Goal: Transaction & Acquisition: Purchase product/service

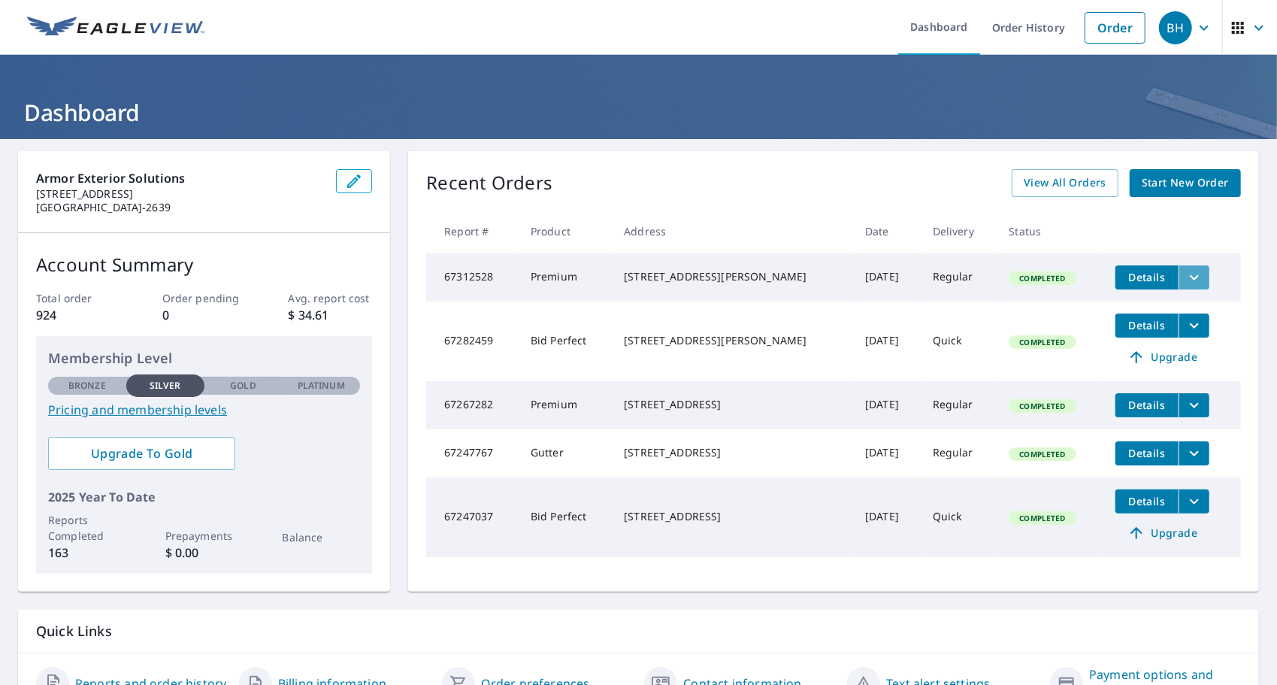
click at [1190, 276] on icon "filesDropdownBtn-67312528" at bounding box center [1194, 276] width 9 height 5
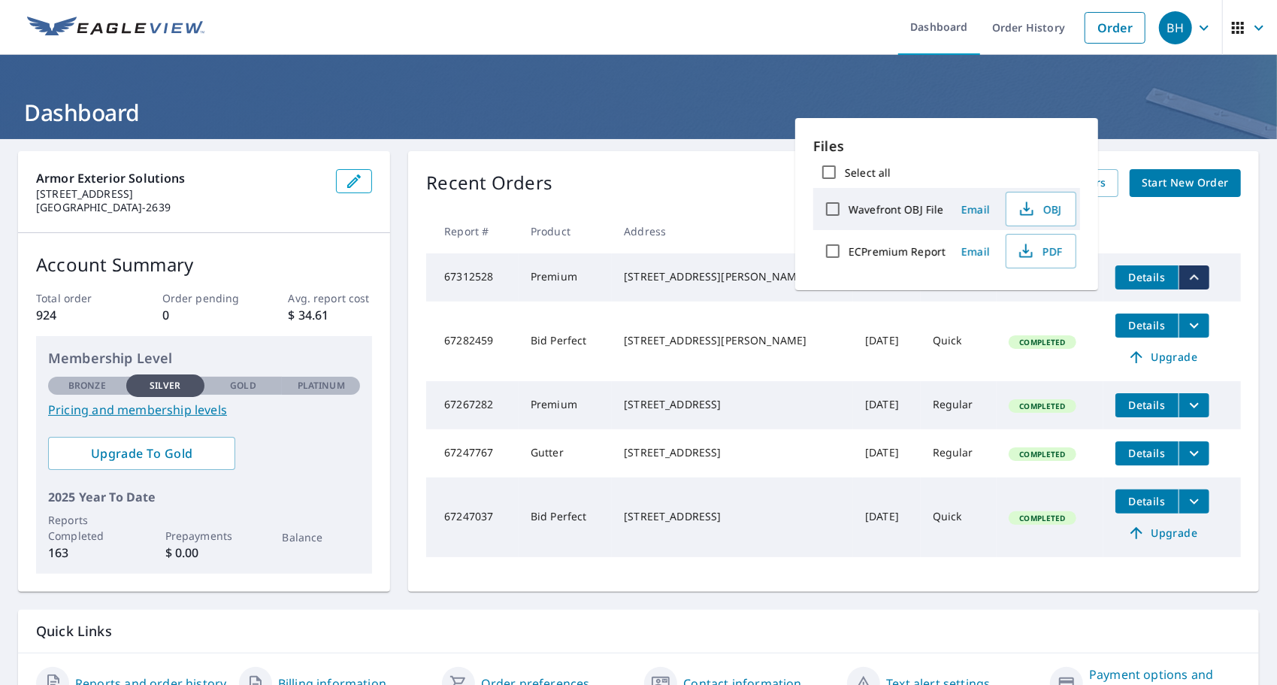
click at [753, 195] on div "Recent Orders View All Orders Start New Order" at bounding box center [833, 183] width 815 height 28
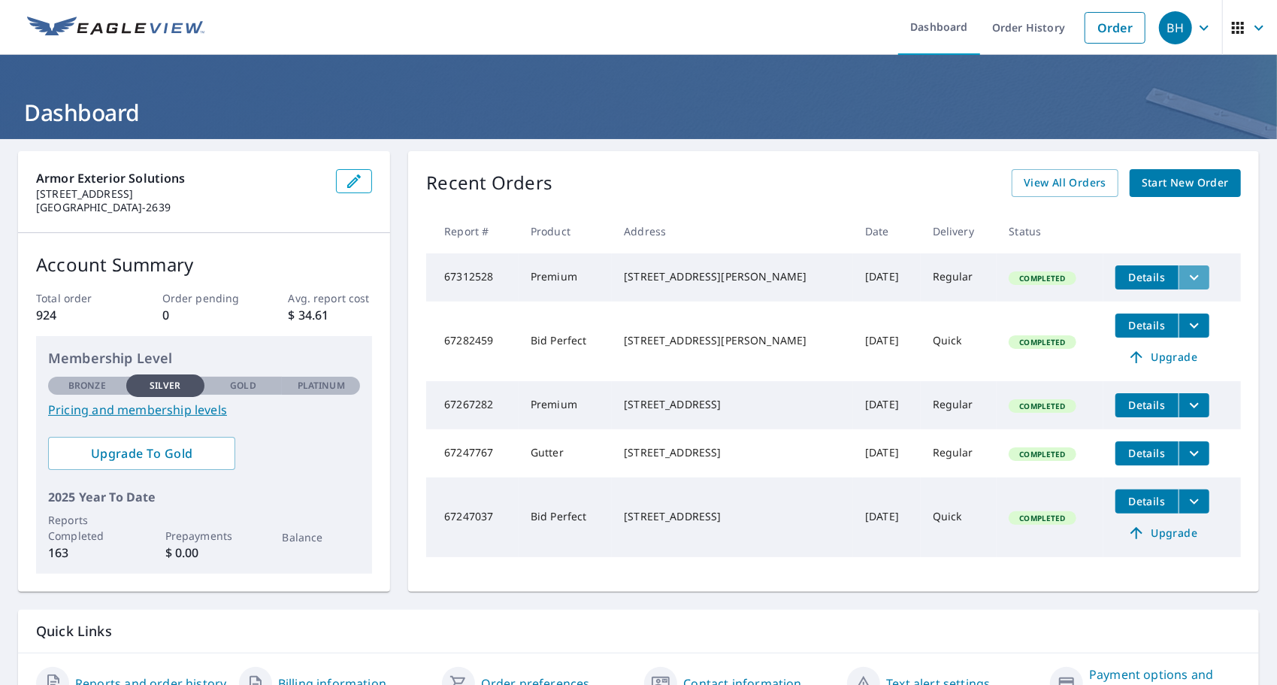
click at [1185, 284] on icon "filesDropdownBtn-67312528" at bounding box center [1194, 277] width 18 height 18
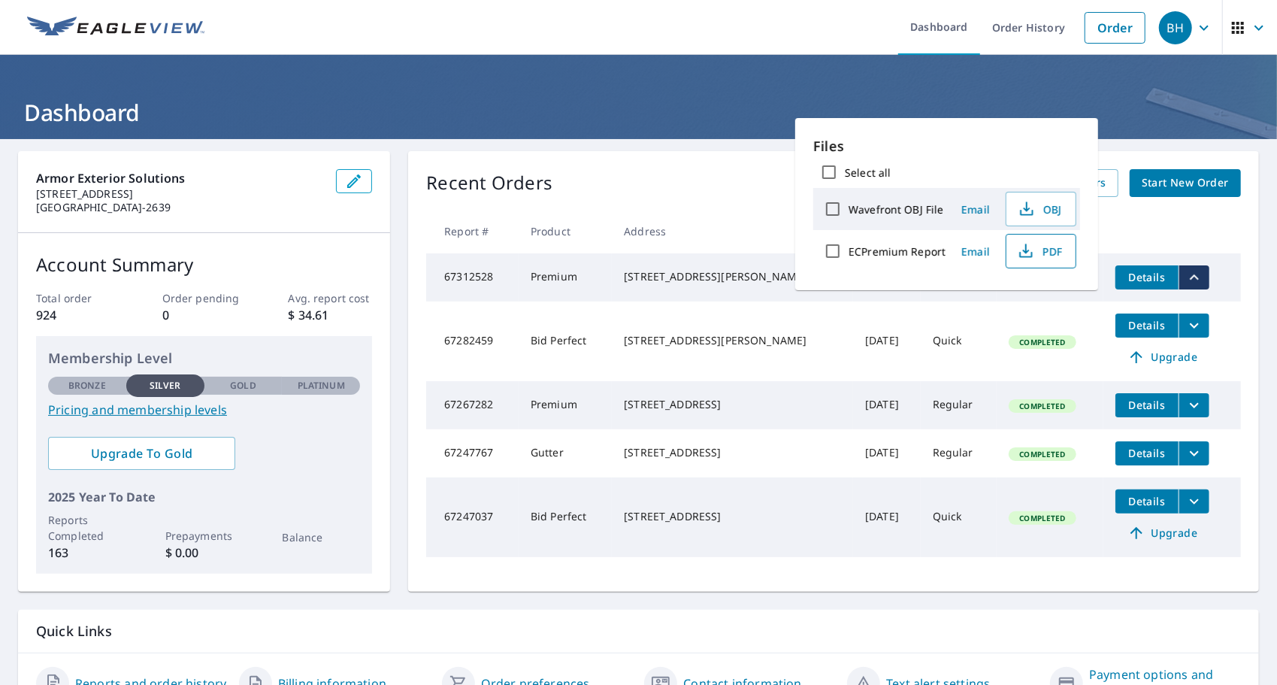
click at [1049, 250] on span "PDF" at bounding box center [1040, 251] width 48 height 18
click at [643, 281] on div "[STREET_ADDRESS][PERSON_NAME]" at bounding box center [732, 276] width 217 height 15
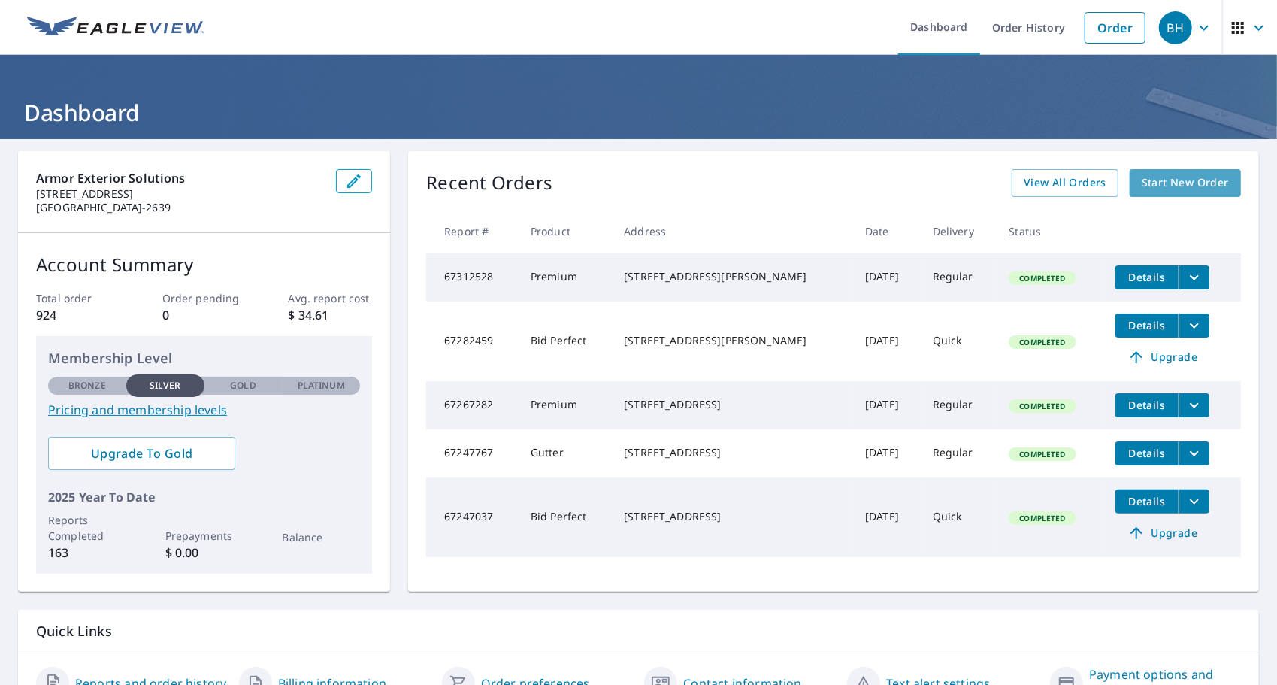
click at [1199, 177] on span "Start New Order" at bounding box center [1185, 183] width 87 height 19
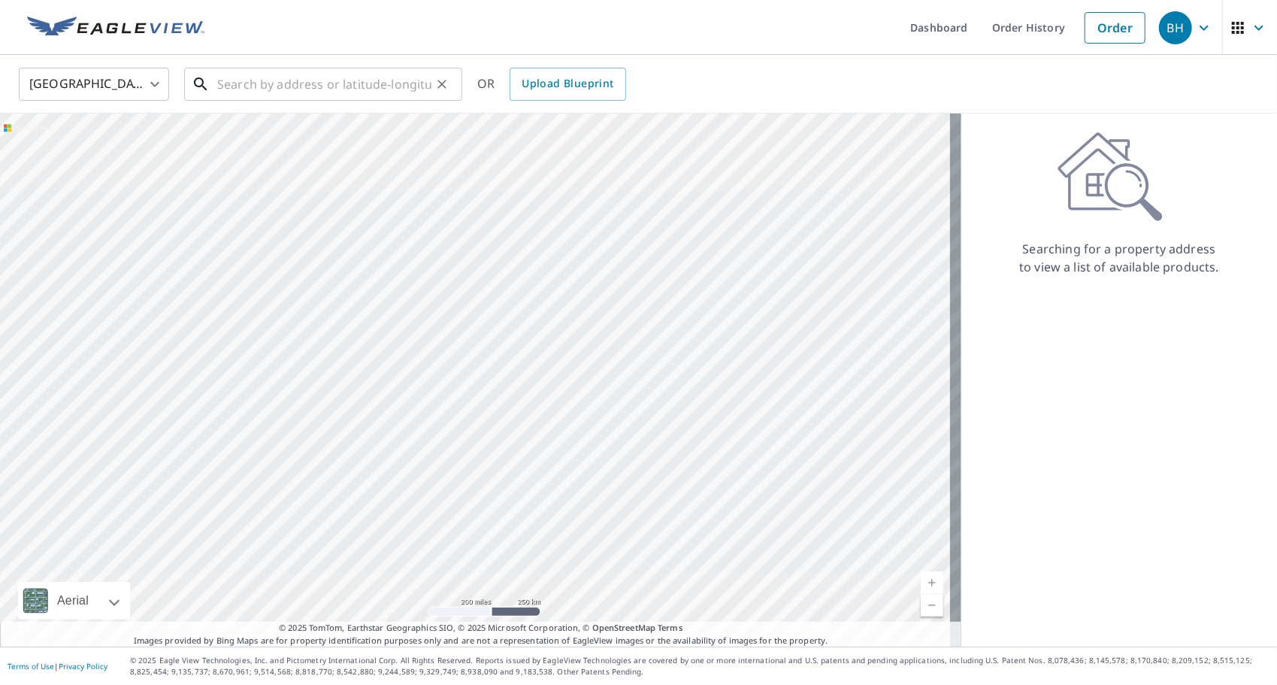
click at [257, 87] on input "text" at bounding box center [324, 84] width 214 height 42
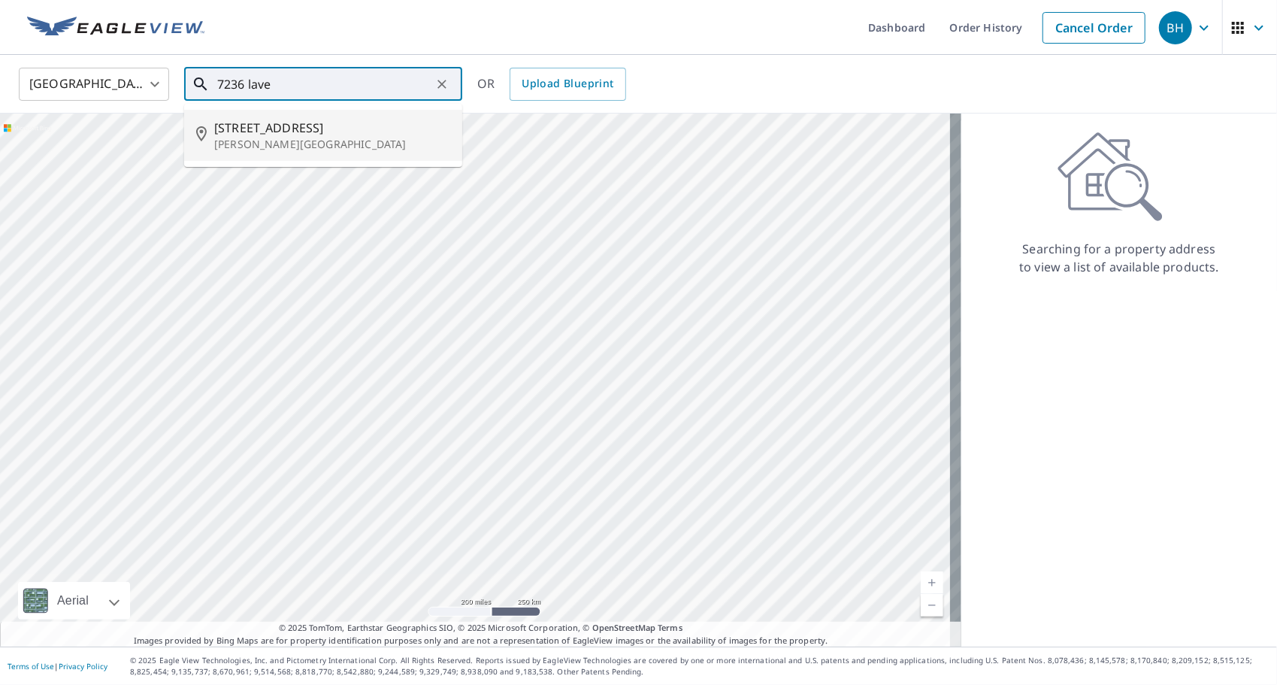
click at [218, 148] on p "Lewis Center, OH 43035" at bounding box center [332, 144] width 236 height 15
type input "7236 Lavender Ln Lewis Center, OH 43035"
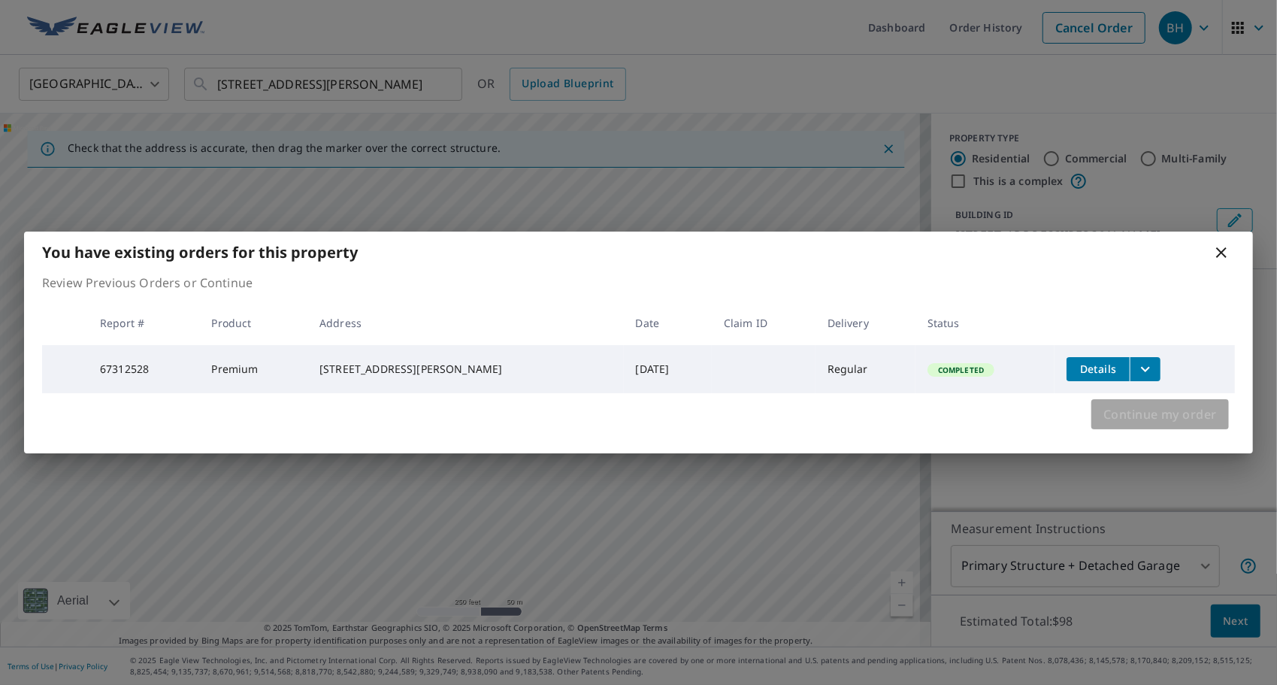
click at [1143, 420] on span "Continue my order" at bounding box center [1161, 414] width 114 height 21
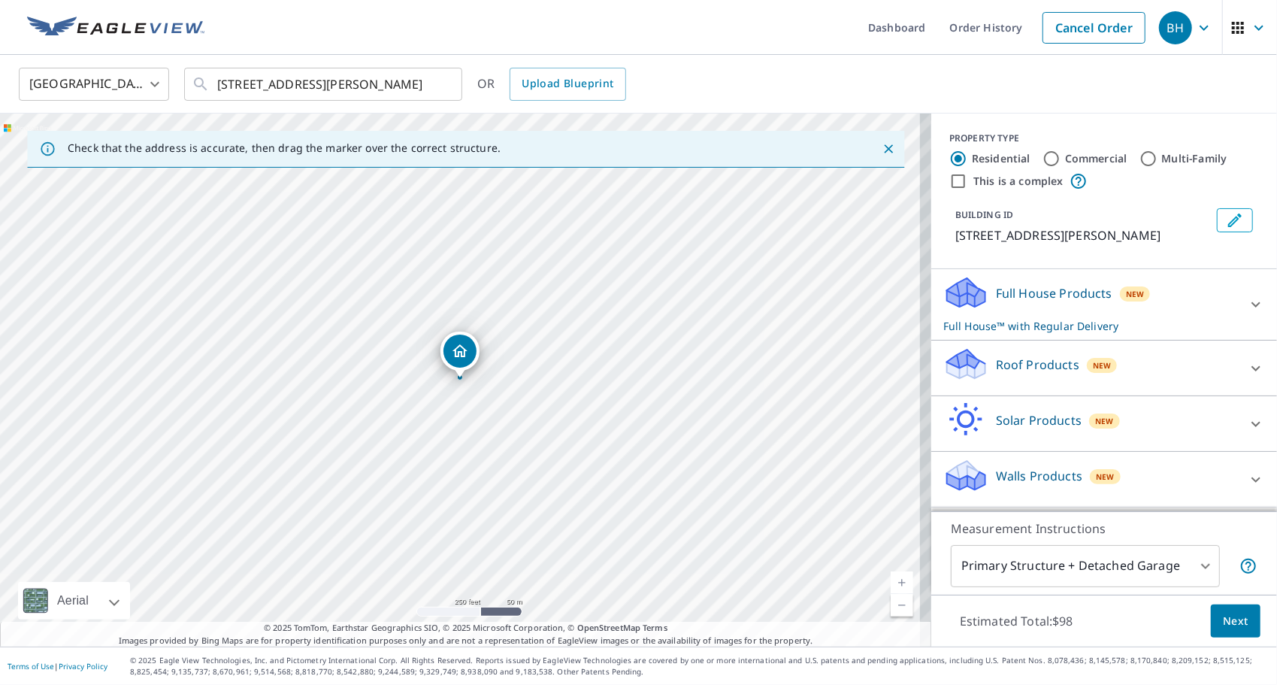
click at [958, 334] on p "Full House™ with Regular Delivery" at bounding box center [1090, 326] width 295 height 16
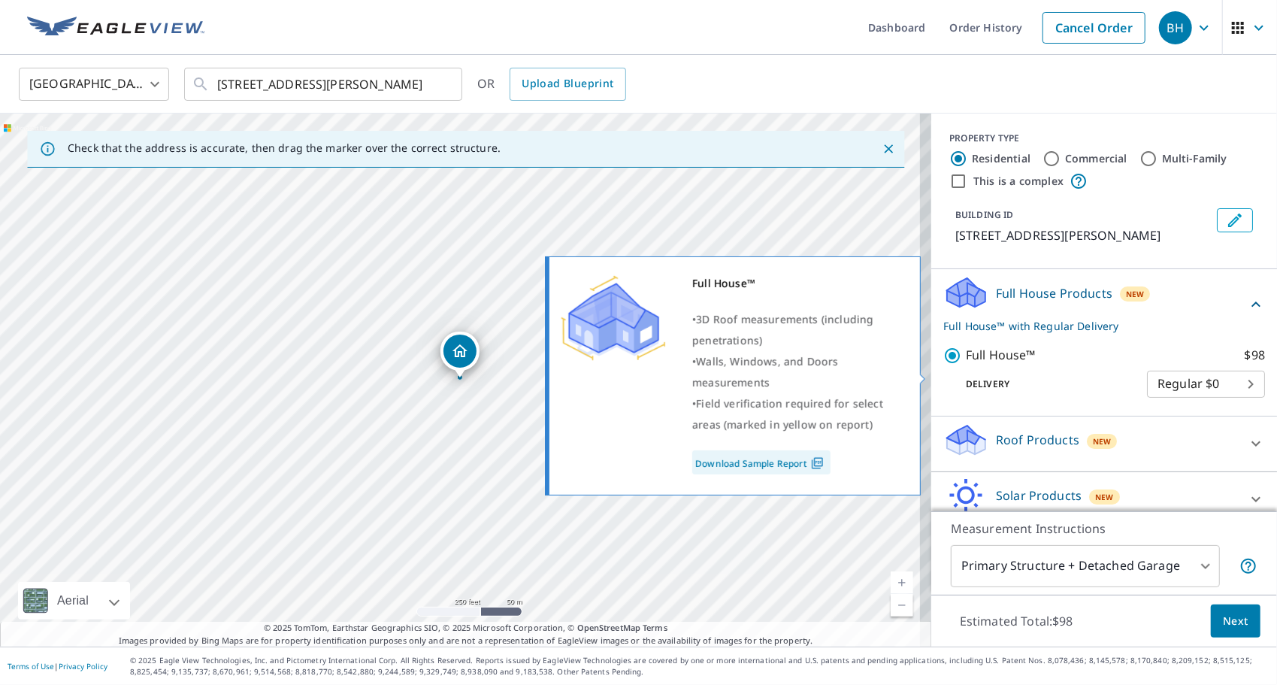
click at [943, 365] on input "Full House™ $98" at bounding box center [954, 356] width 23 height 18
checkbox input "false"
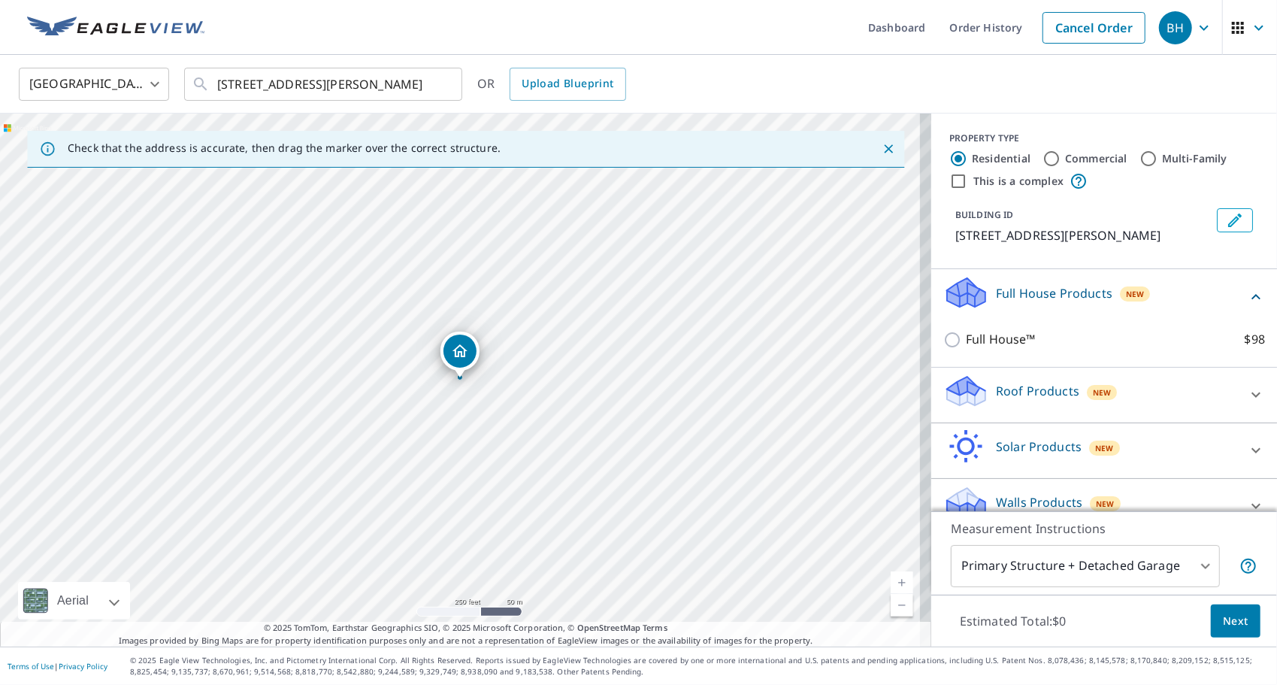
click at [970, 406] on icon at bounding box center [966, 397] width 38 height 18
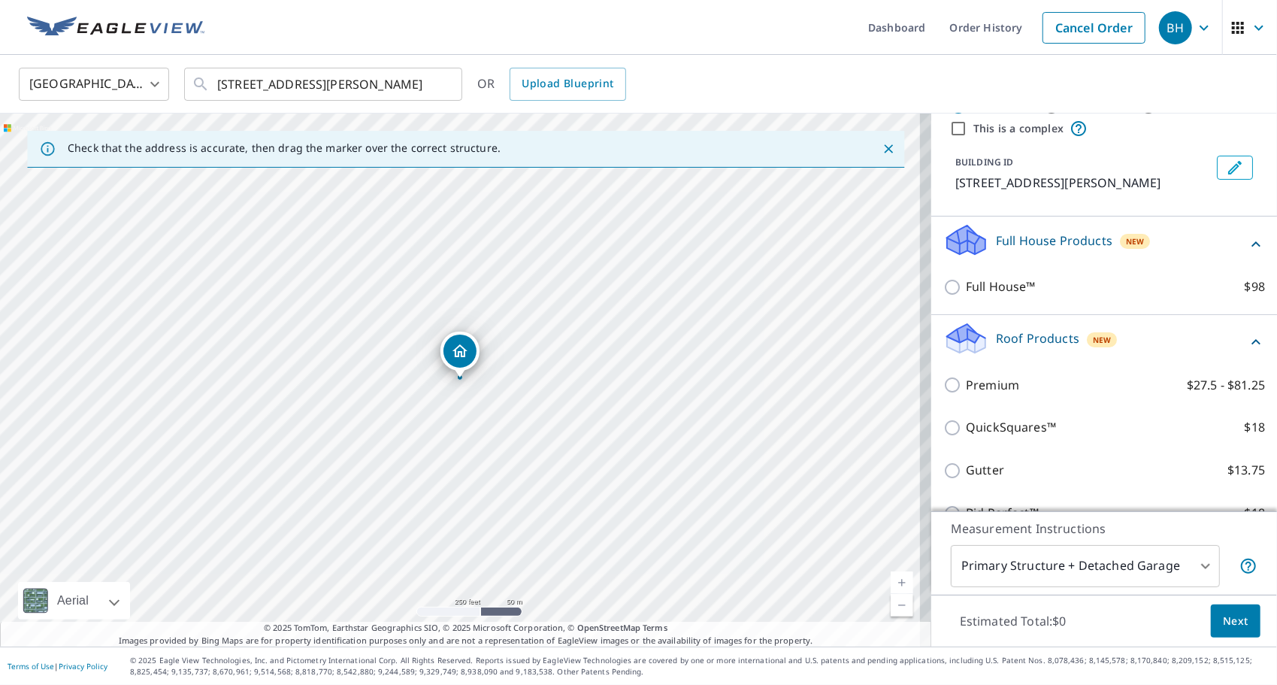
scroll to position [210, 0]
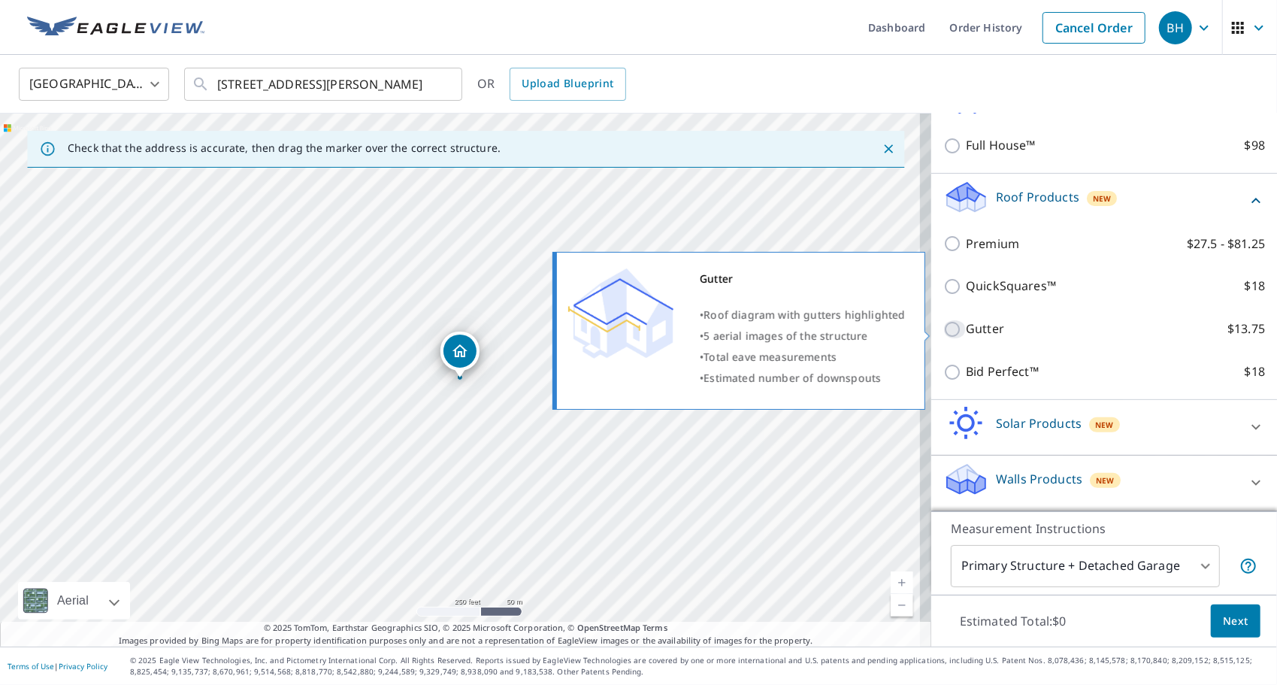
click at [943, 328] on input "Gutter $13.75" at bounding box center [954, 329] width 23 height 18
checkbox input "true"
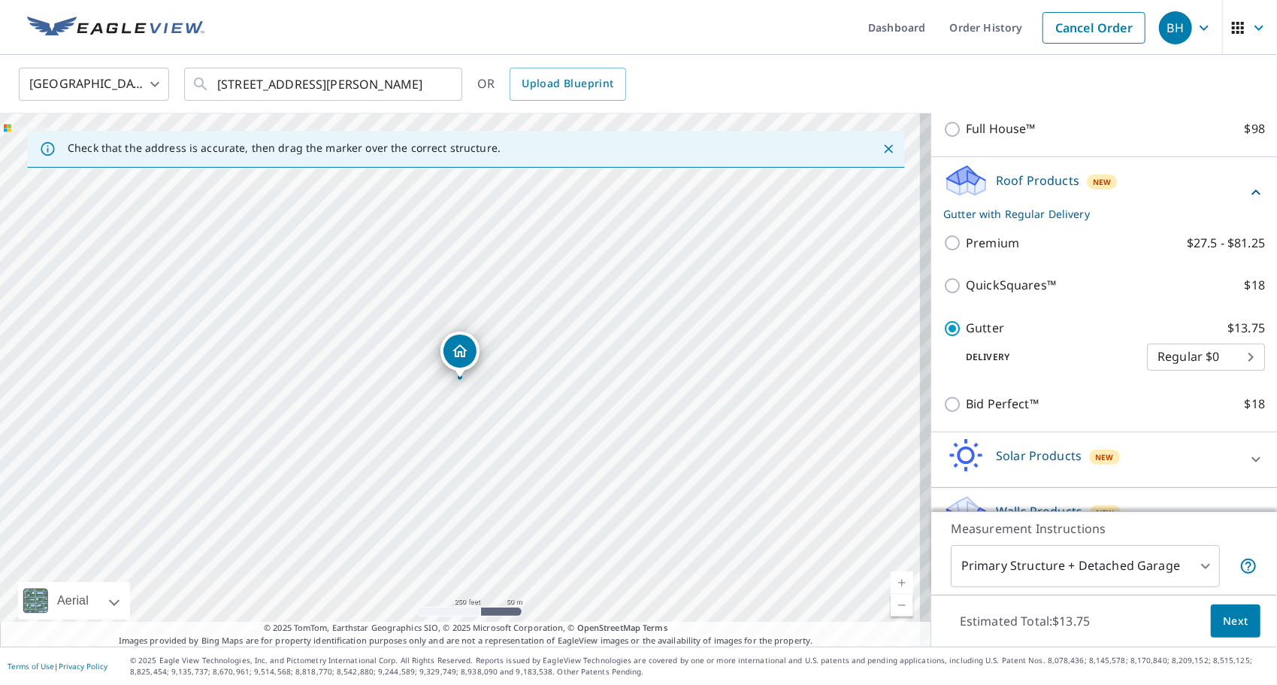
click at [1227, 619] on span "Next" at bounding box center [1236, 621] width 26 height 19
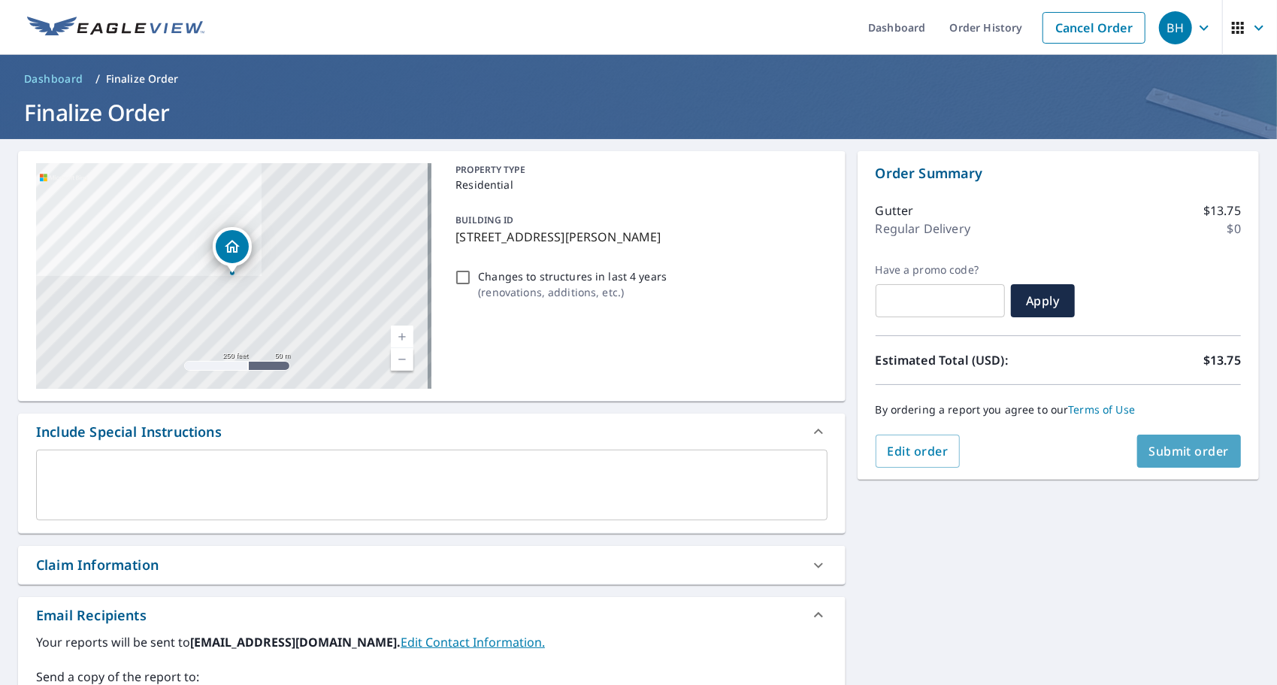
click at [1185, 456] on span "Submit order" at bounding box center [1189, 451] width 80 height 17
checkbox input "true"
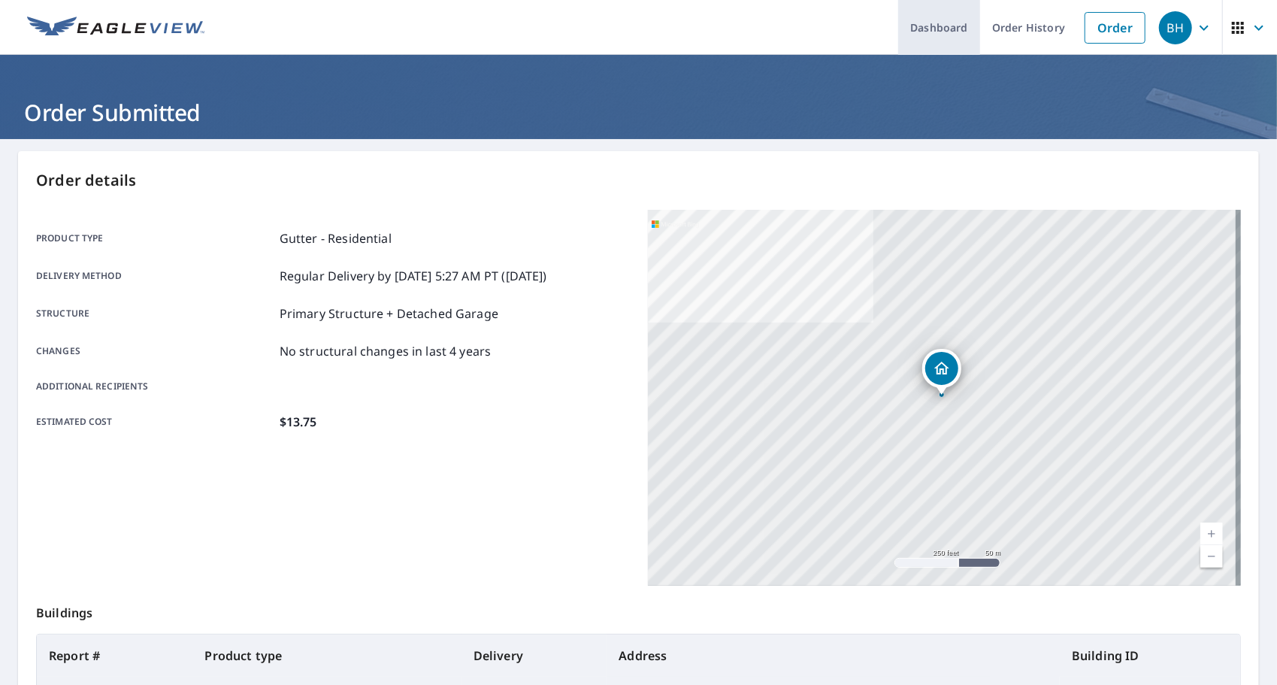
click at [934, 29] on link "Dashboard" at bounding box center [939, 27] width 82 height 55
